Goal: Navigation & Orientation: Find specific page/section

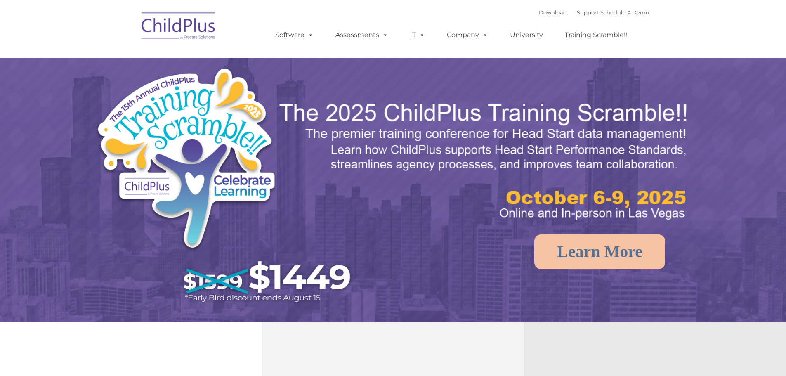
select select "MEDIUM"
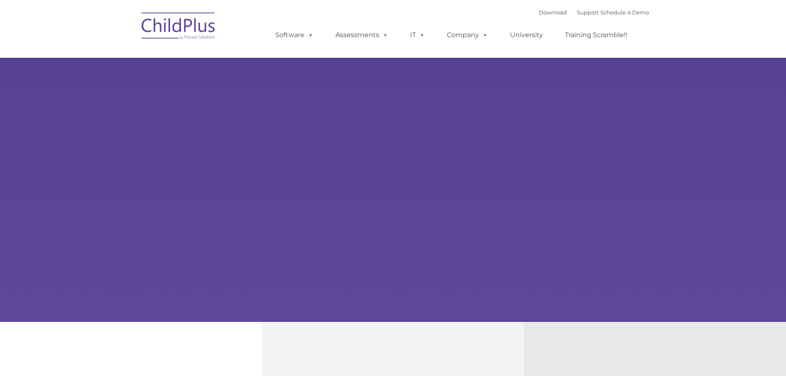
select select "MEDIUM"
type input ""
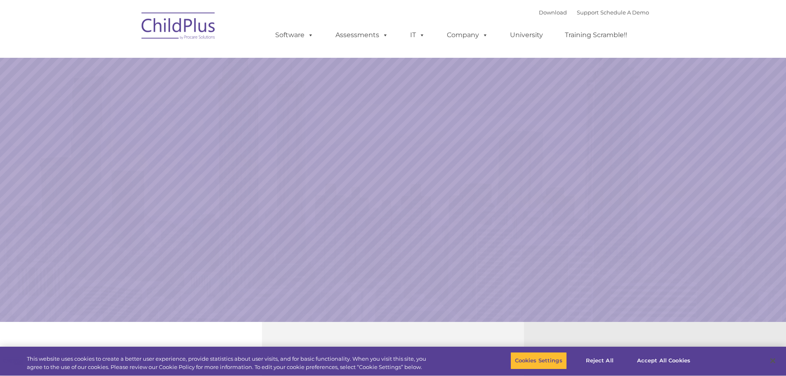
select select "MEDIUM"
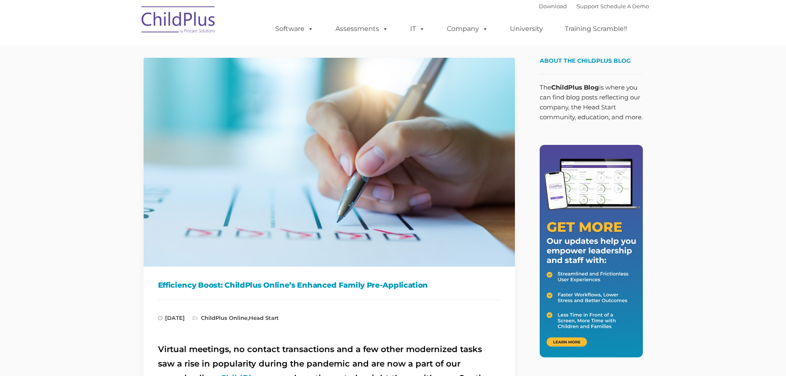
type input ""
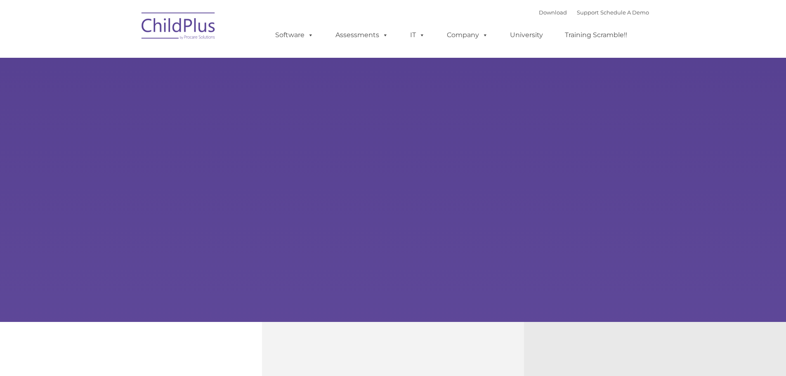
type input ""
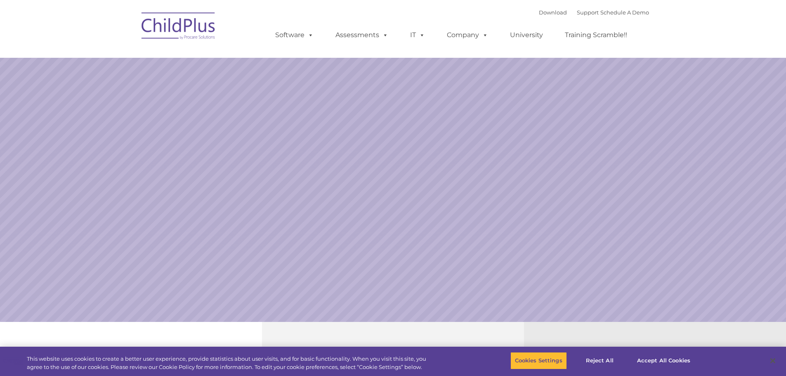
select select "MEDIUM"
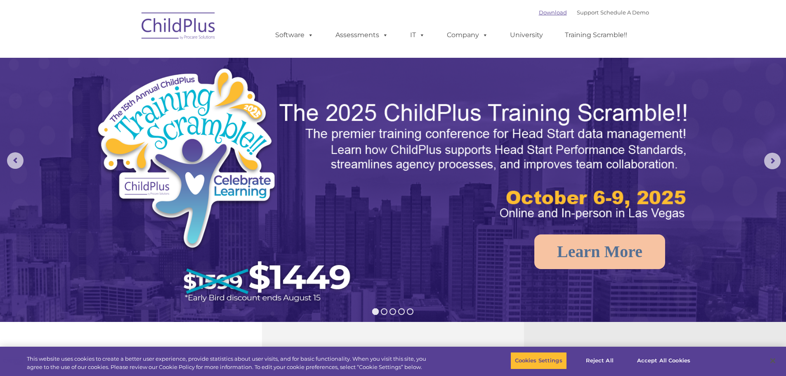
click at [550, 12] on link "Download" at bounding box center [553, 12] width 28 height 7
